Goal: Check status: Check status

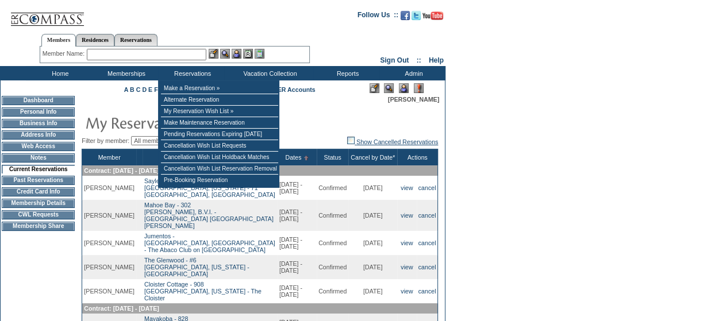
click at [367, 142] on link "Show Cancelled Reservations" at bounding box center [392, 141] width 91 height 7
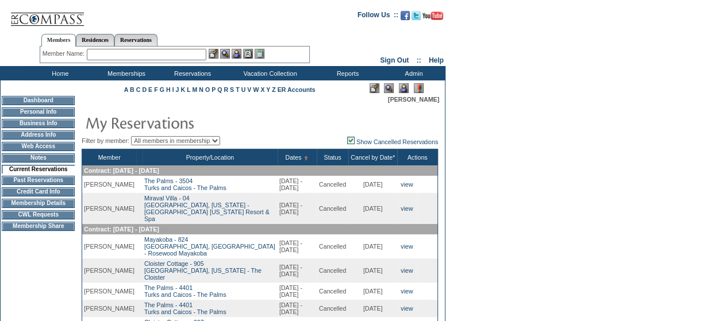
click at [157, 38] on link "Reservations" at bounding box center [135, 40] width 43 height 12
click at [110, 52] on input "text" at bounding box center [109, 54] width 51 height 11
paste input "1812041"
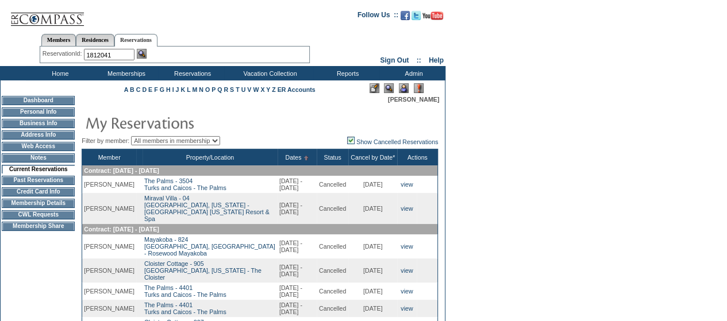
type input "1812041"
click input "Yes, Confirm" at bounding box center [0, 0] width 0 height 0
